Goal: Find specific page/section: Find specific page/section

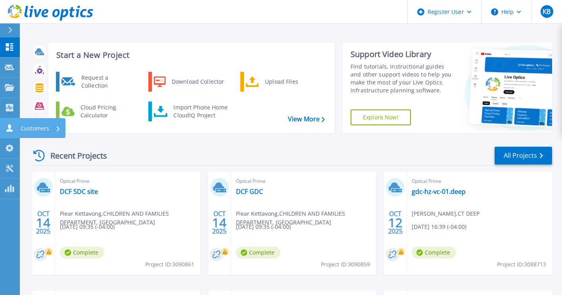
click at [12, 129] on icon at bounding box center [10, 128] width 10 height 8
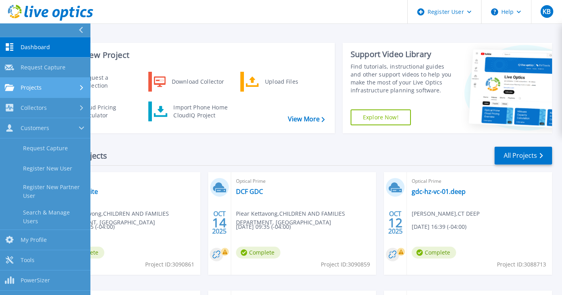
click at [41, 83] on link "Projects Projects" at bounding box center [45, 88] width 91 height 20
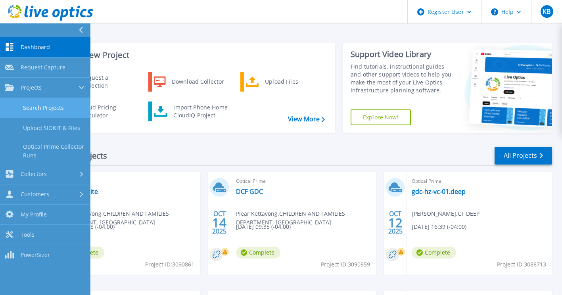
click at [62, 108] on link "Search Projects" at bounding box center [45, 108] width 91 height 20
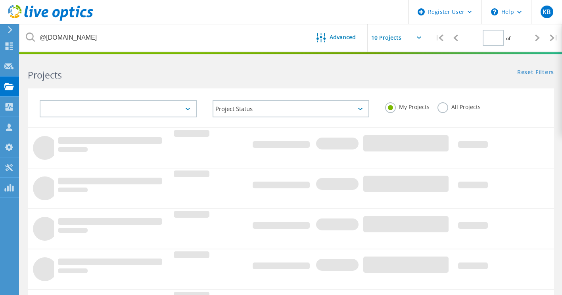
type input "1"
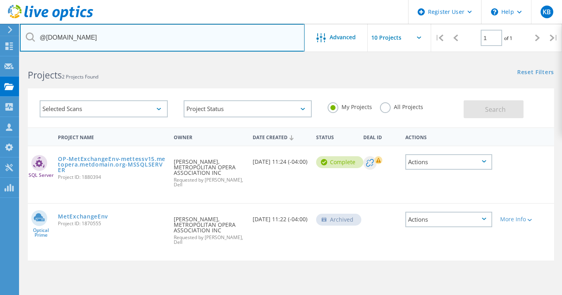
click at [82, 35] on input "@[DOMAIN_NAME]" at bounding box center [162, 38] width 285 height 28
drag, startPoint x: 108, startPoint y: 40, endPoint x: 0, endPoint y: 25, distance: 109.5
click at [0, 25] on html "Register User \n Help Explore Helpful Articles Contact Support KB Dell User [PE…" at bounding box center [281, 183] width 562 height 366
paste input "nybg"
type input "[DOMAIN_NAME]"
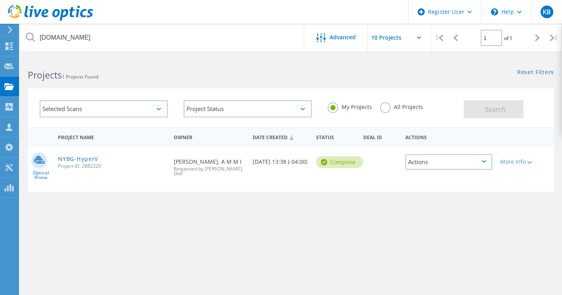
click at [386, 104] on label "All Projects" at bounding box center [401, 106] width 43 height 8
click at [0, 0] on input "All Projects" at bounding box center [0, 0] width 0 height 0
click at [509, 106] on button "Search" at bounding box center [494, 109] width 60 height 18
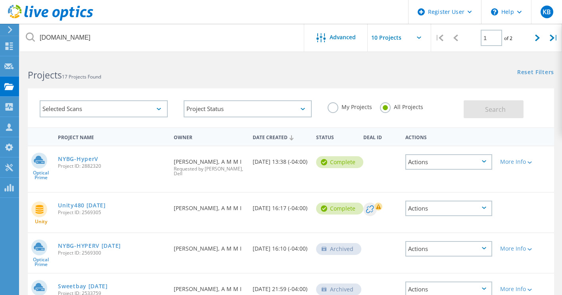
click at [91, 152] on div "NYBG-HyperV Project ID: 2882320" at bounding box center [112, 161] width 116 height 30
click at [98, 158] on link "NYBG-HyperV" at bounding box center [78, 159] width 40 height 6
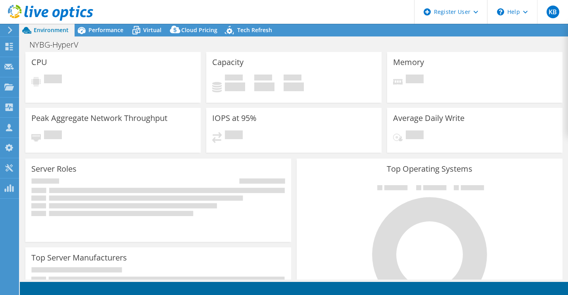
select select "USD"
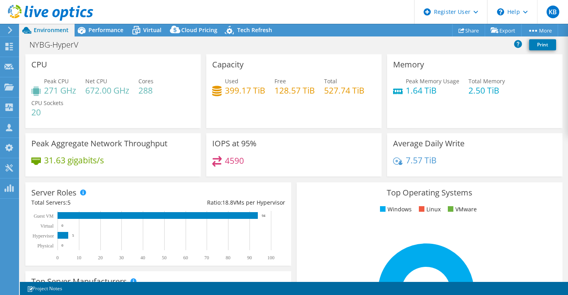
click at [99, 38] on div "NYBG-HyperV Print" at bounding box center [294, 44] width 549 height 15
click at [92, 34] on div "Performance" at bounding box center [102, 30] width 55 height 13
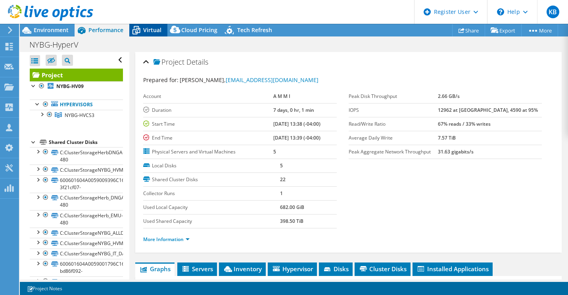
click at [156, 33] on span "Virtual" at bounding box center [152, 30] width 18 height 8
